Goal: Obtain resource: Download file/media

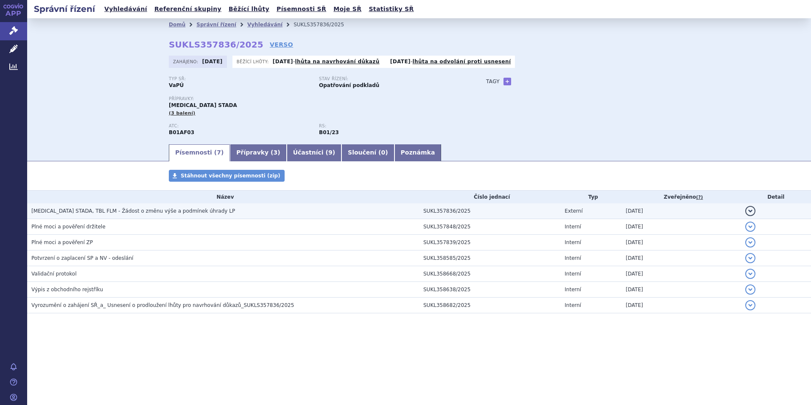
click at [133, 208] on span "EDOXABAN STADA, TBL FLM - Žádost o změnu výše a podmínek úhrady LP" at bounding box center [133, 211] width 204 height 6
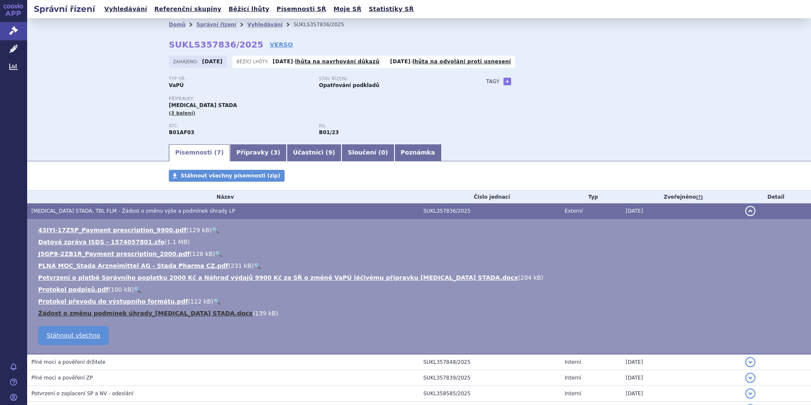
click at [126, 310] on link "Žádost o změnu podmínek úhrady_Edoxaban STADA.docx" at bounding box center [145, 313] width 215 height 7
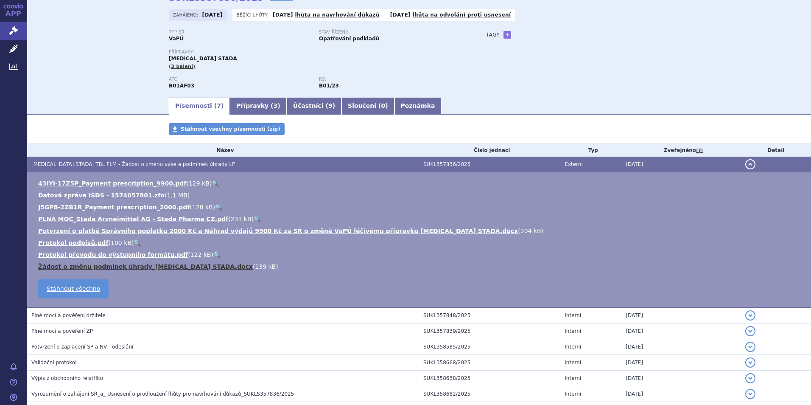
scroll to position [95, 0]
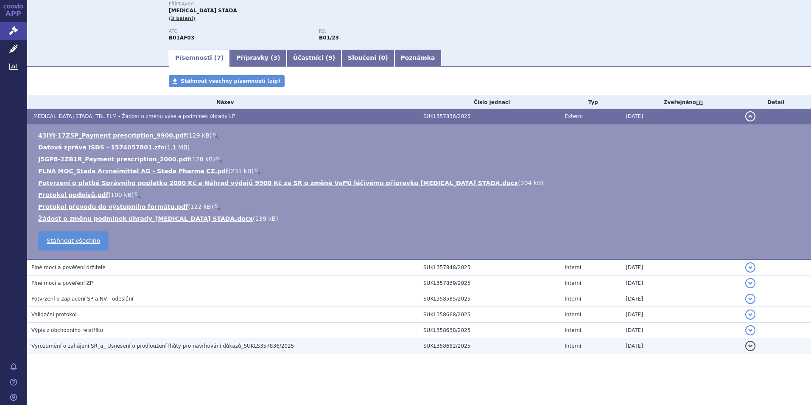
click at [152, 346] on span "Vyrozumění o zahájení SŘ_a_ Usnesení o prodloužení lhůty pro navrhování důkazů_…" at bounding box center [162, 346] width 263 height 6
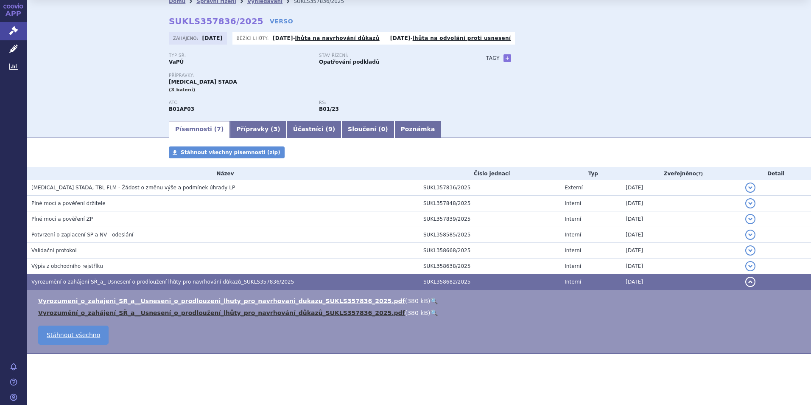
click at [253, 314] on link "Vyrozumění_o_zahájení_SŘ_a__Usnesení_o_prodloužení_lhůty_pro_navrhování_důkazů_…" at bounding box center [221, 312] width 367 height 7
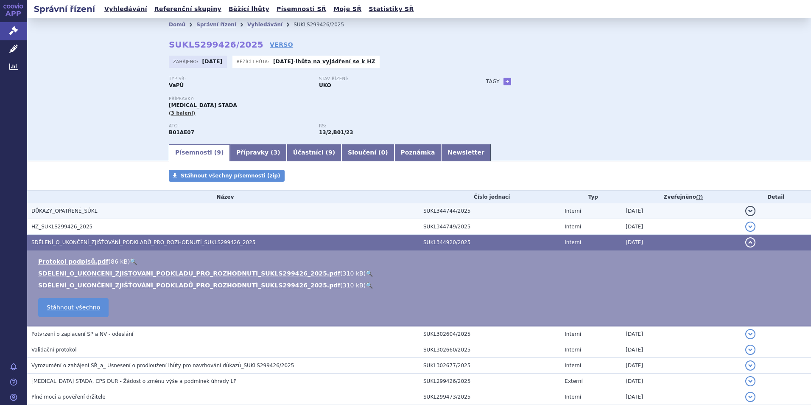
scroll to position [67, 0]
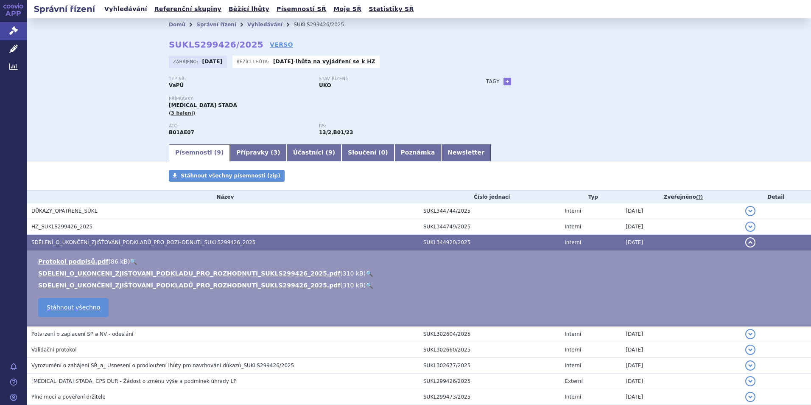
click at [123, 6] on link "Vyhledávání" at bounding box center [126, 8] width 48 height 11
